Goal: Transaction & Acquisition: Purchase product/service

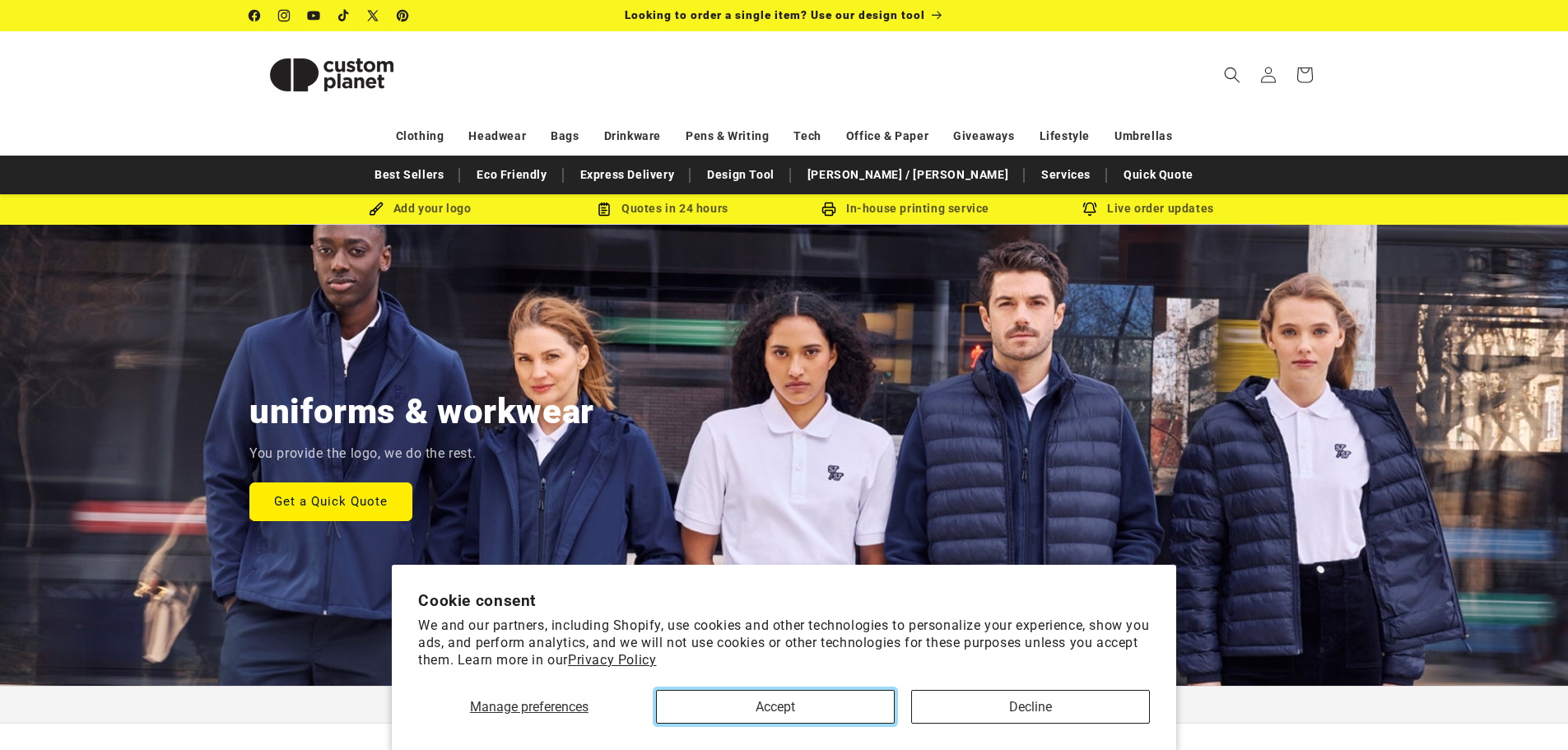
drag, startPoint x: 0, startPoint y: 0, endPoint x: 842, endPoint y: 707, distance: 1099.5
click at [842, 707] on button "Accept" at bounding box center [775, 706] width 239 height 34
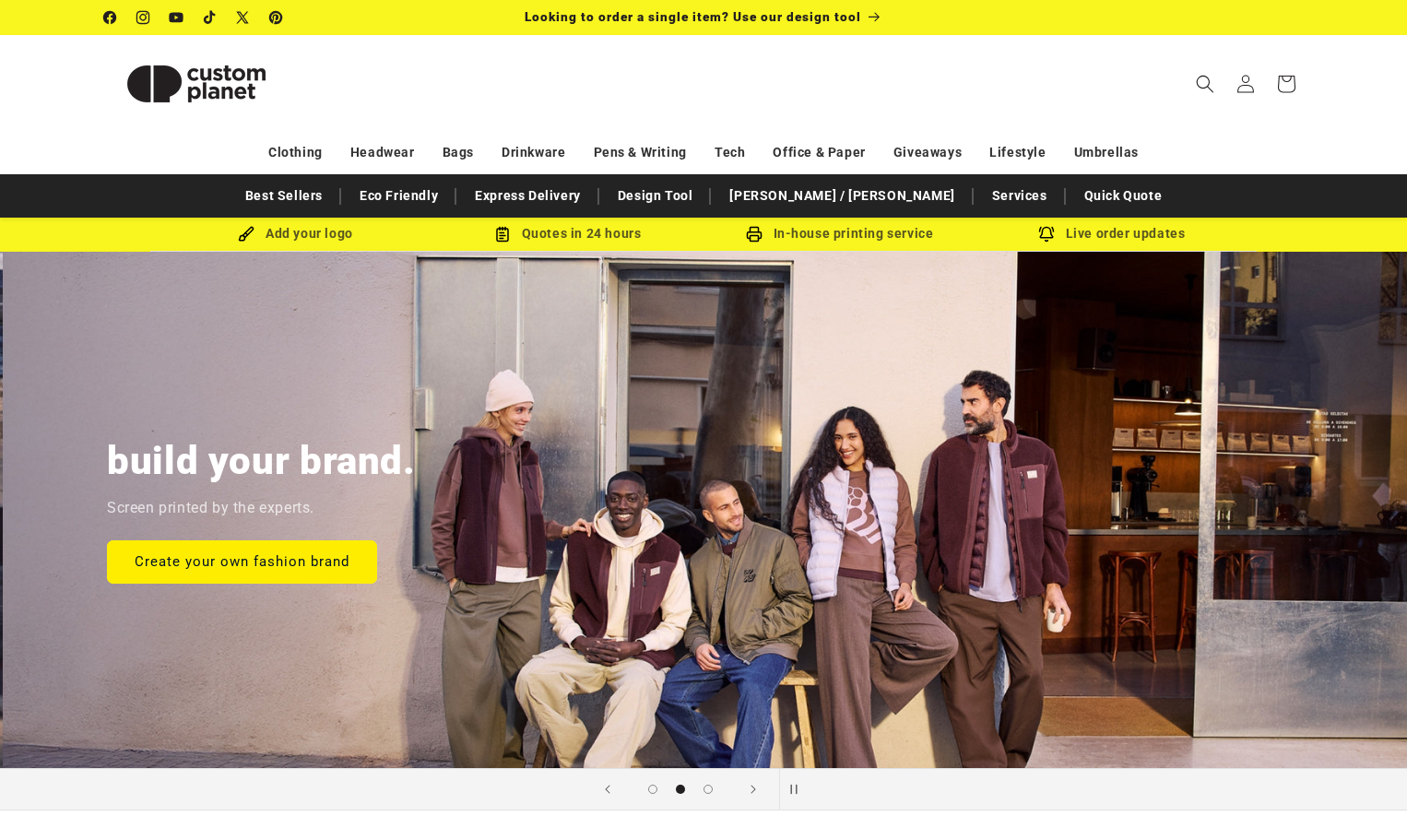
scroll to position [0, 1407]
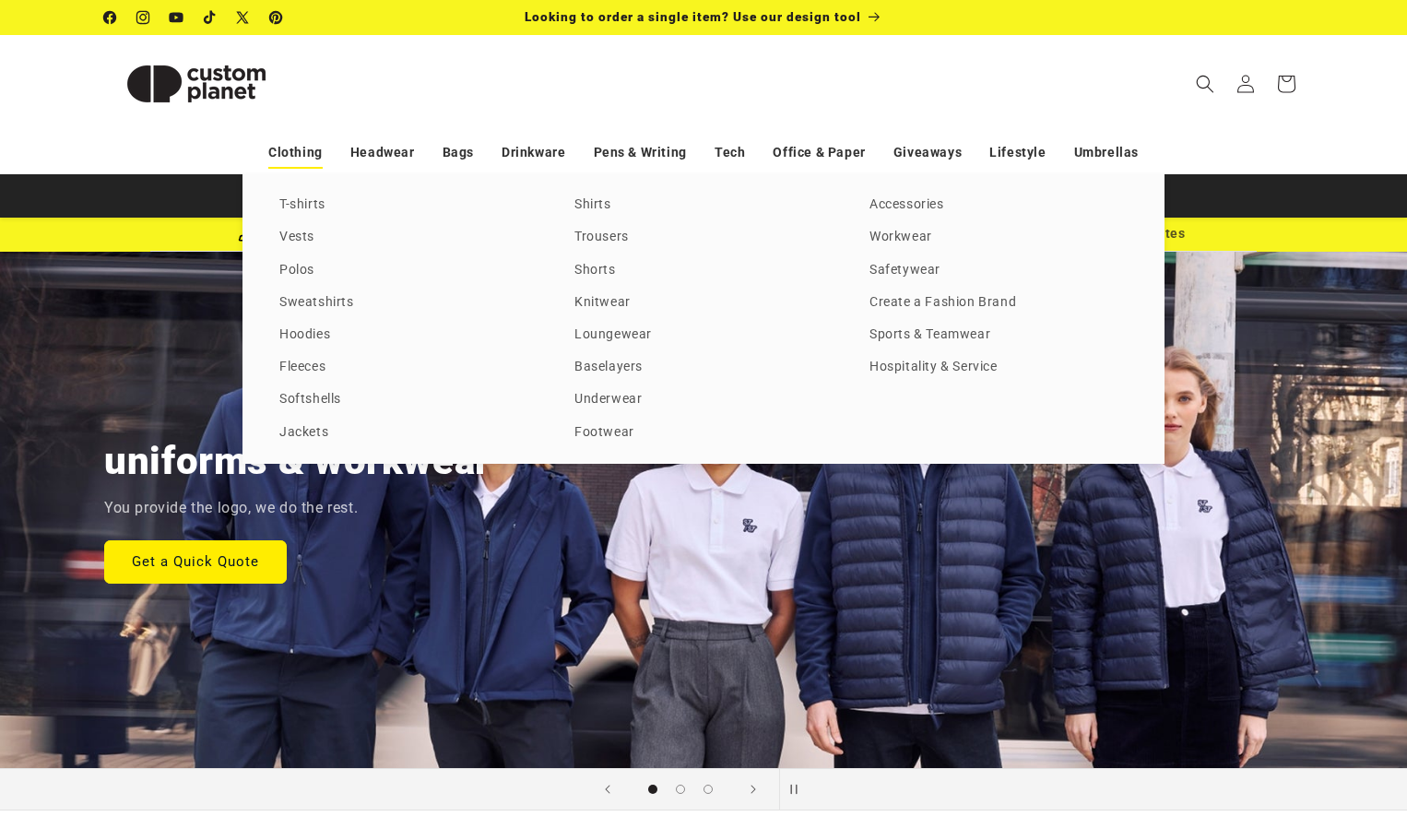
click at [302, 153] on link "Clothing" at bounding box center [296, 153] width 55 height 32
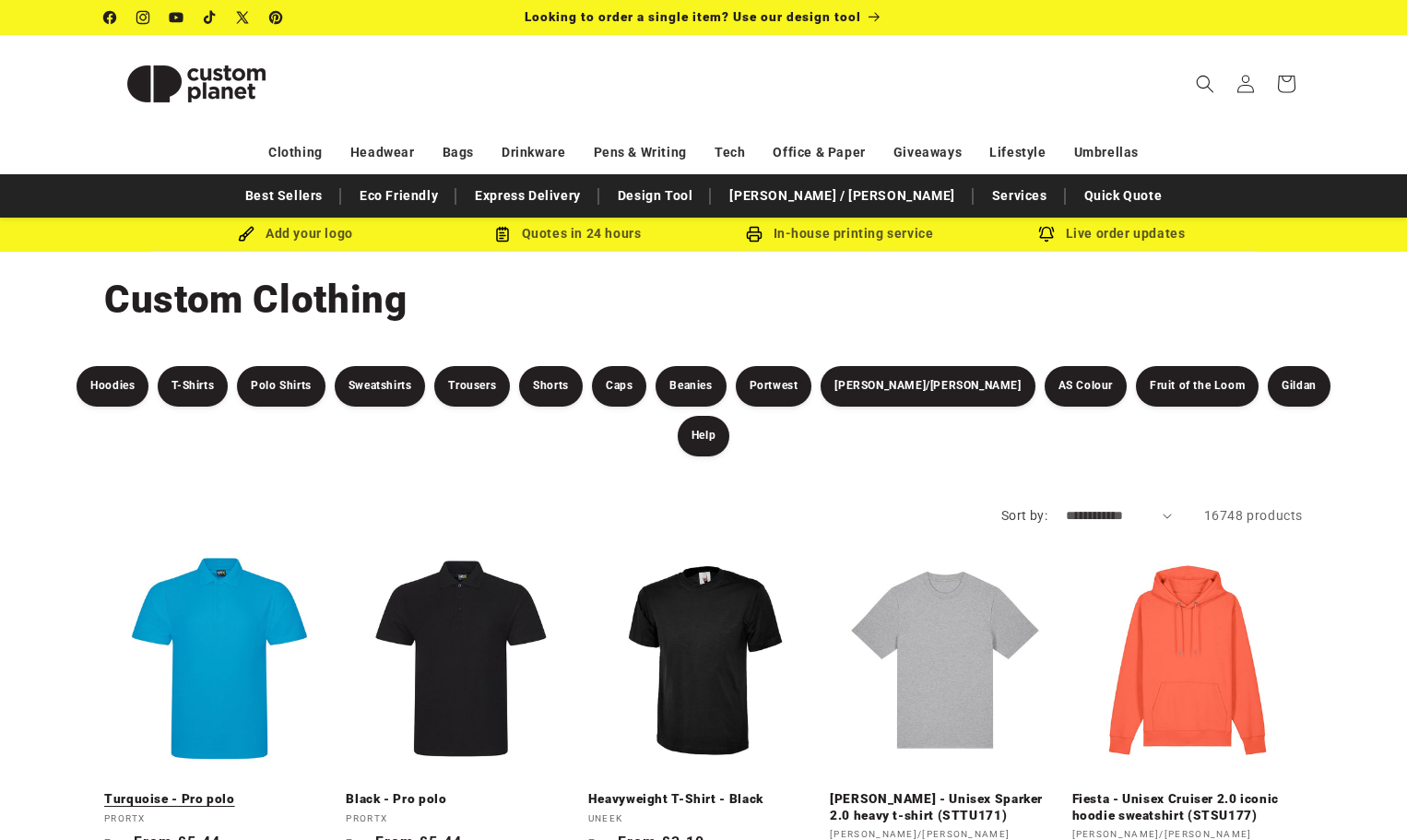
click at [241, 791] on link "Turquoise - Pro polo" at bounding box center [219, 800] width 231 height 17
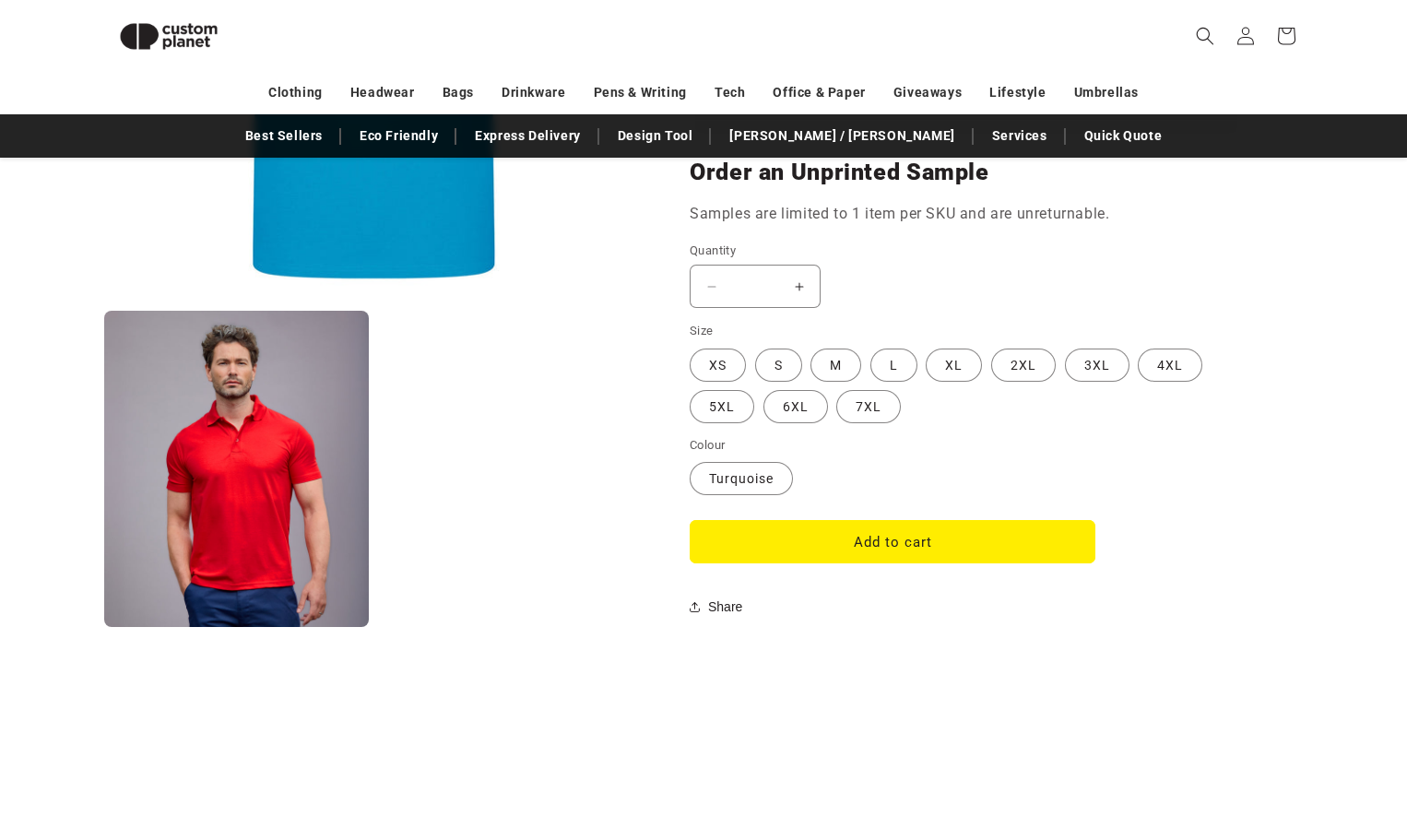
scroll to position [1450, 0]
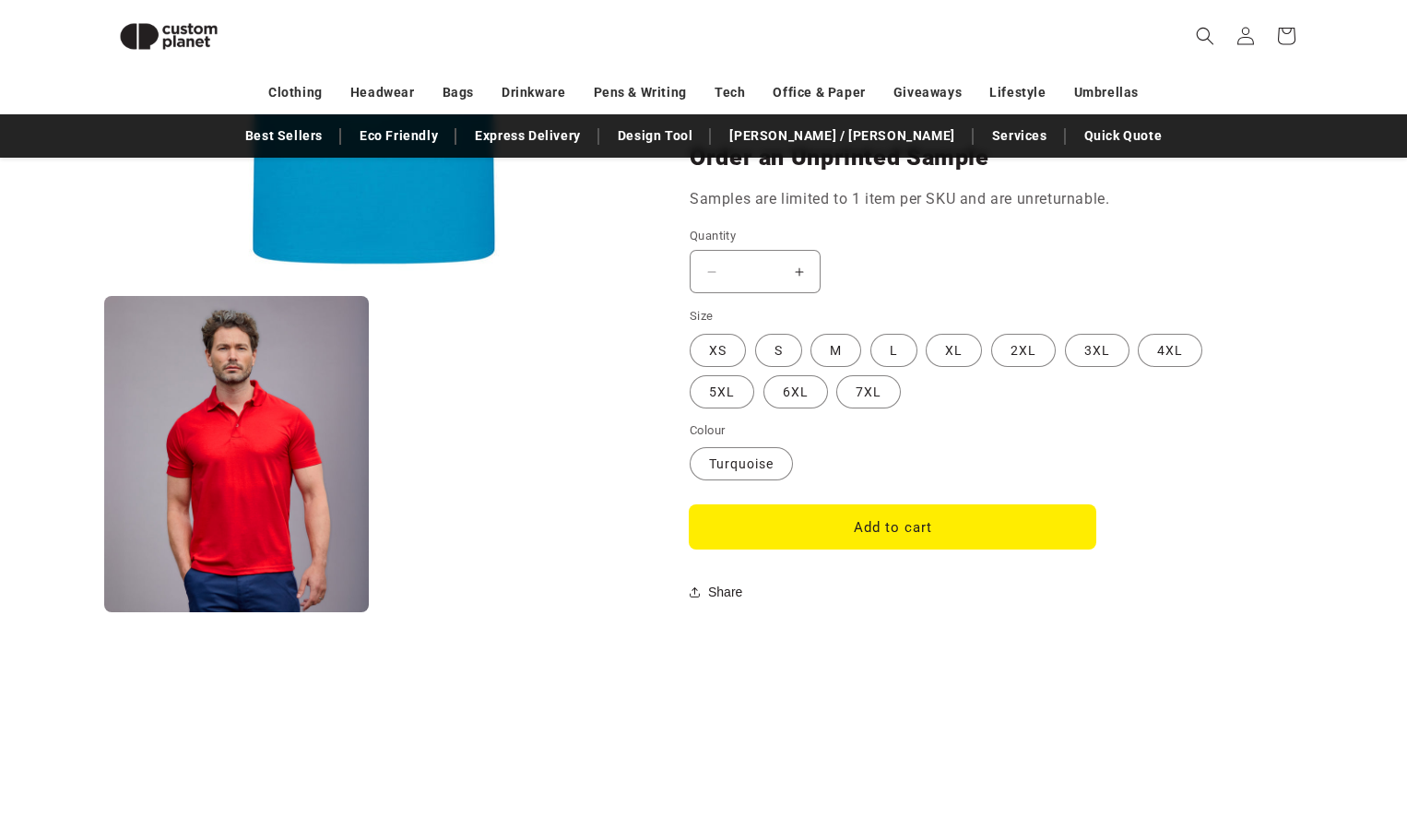
click at [833, 535] on button "Add to cart" at bounding box center [892, 526] width 406 height 43
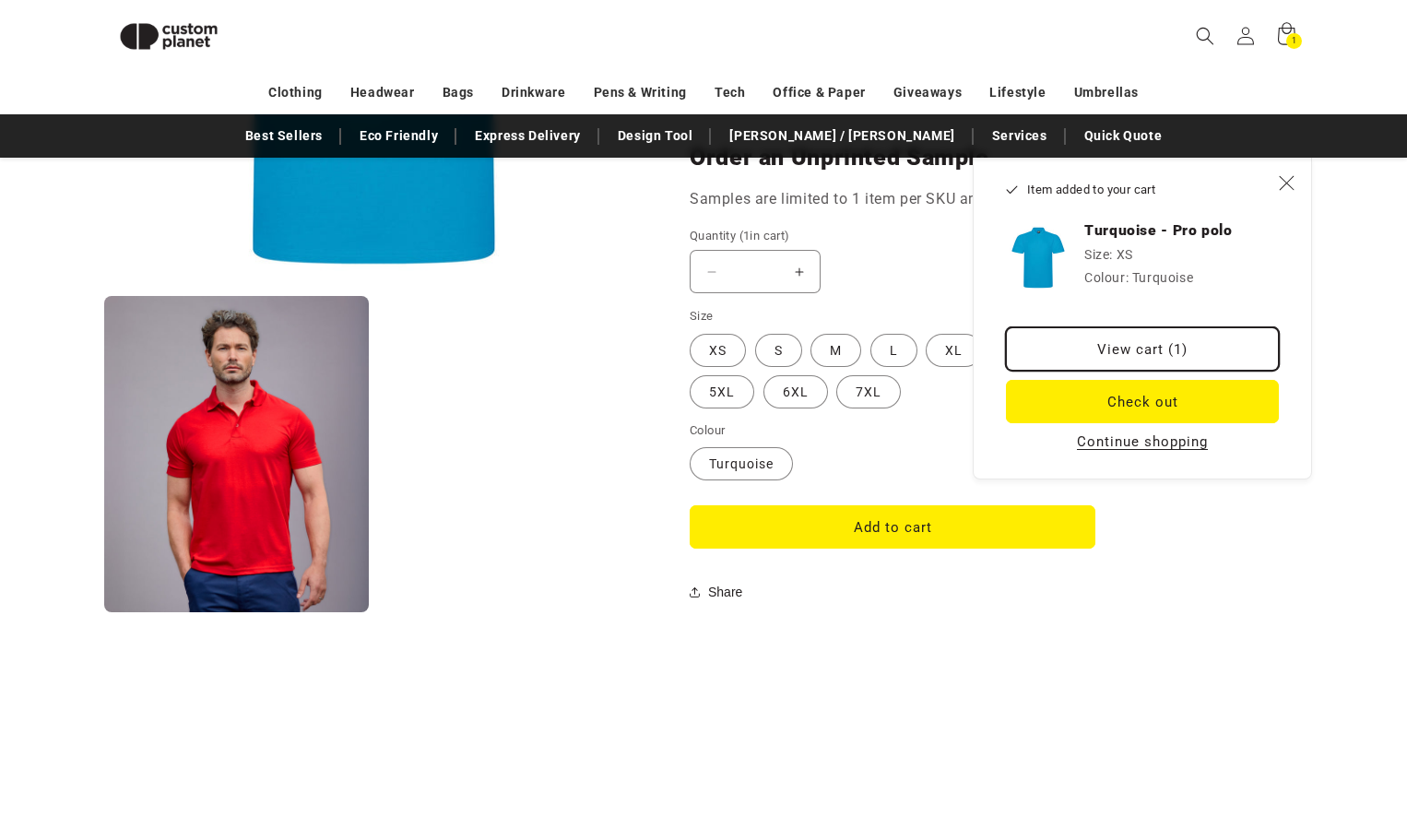
click at [1187, 354] on link "View cart (1)" at bounding box center [1142, 349] width 273 height 43
